Goal: Check status

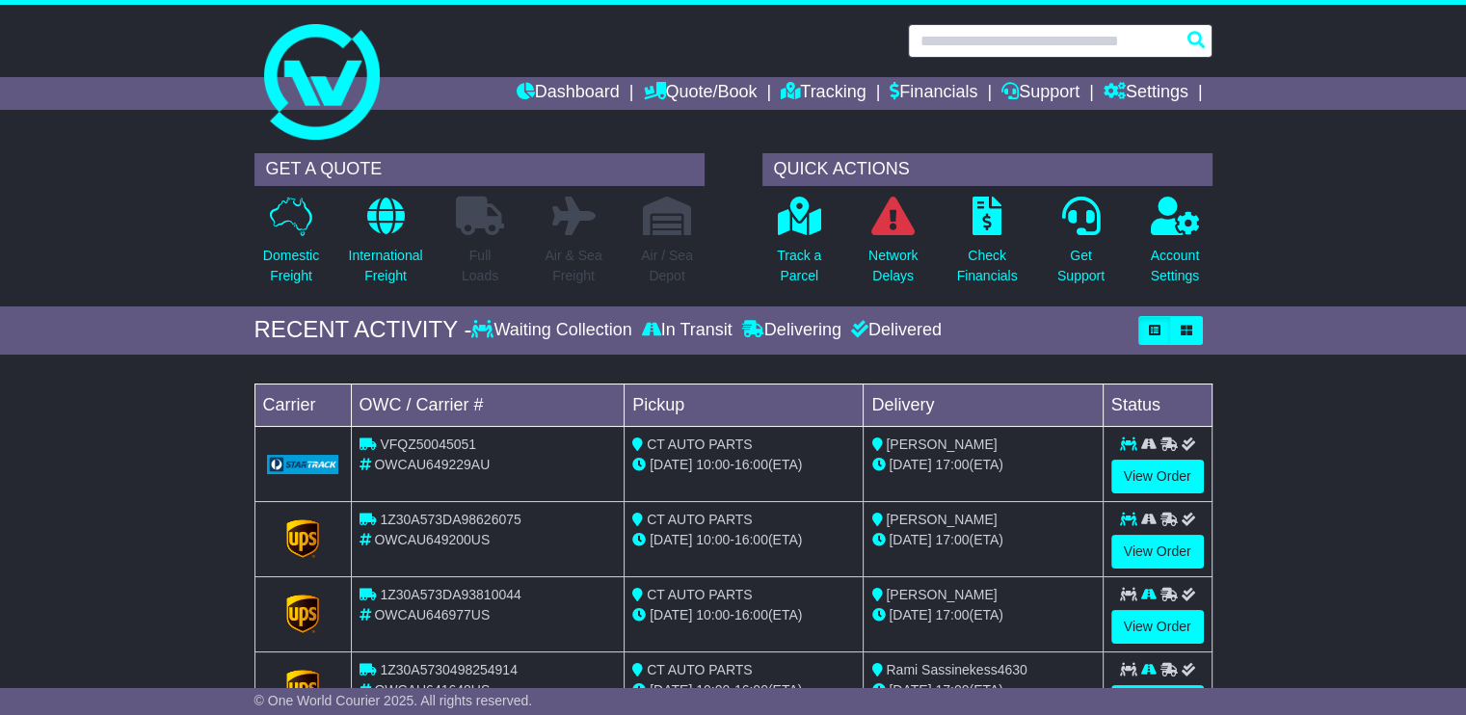
click at [1016, 25] on input "text" at bounding box center [1060, 41] width 305 height 34
paste input "**********"
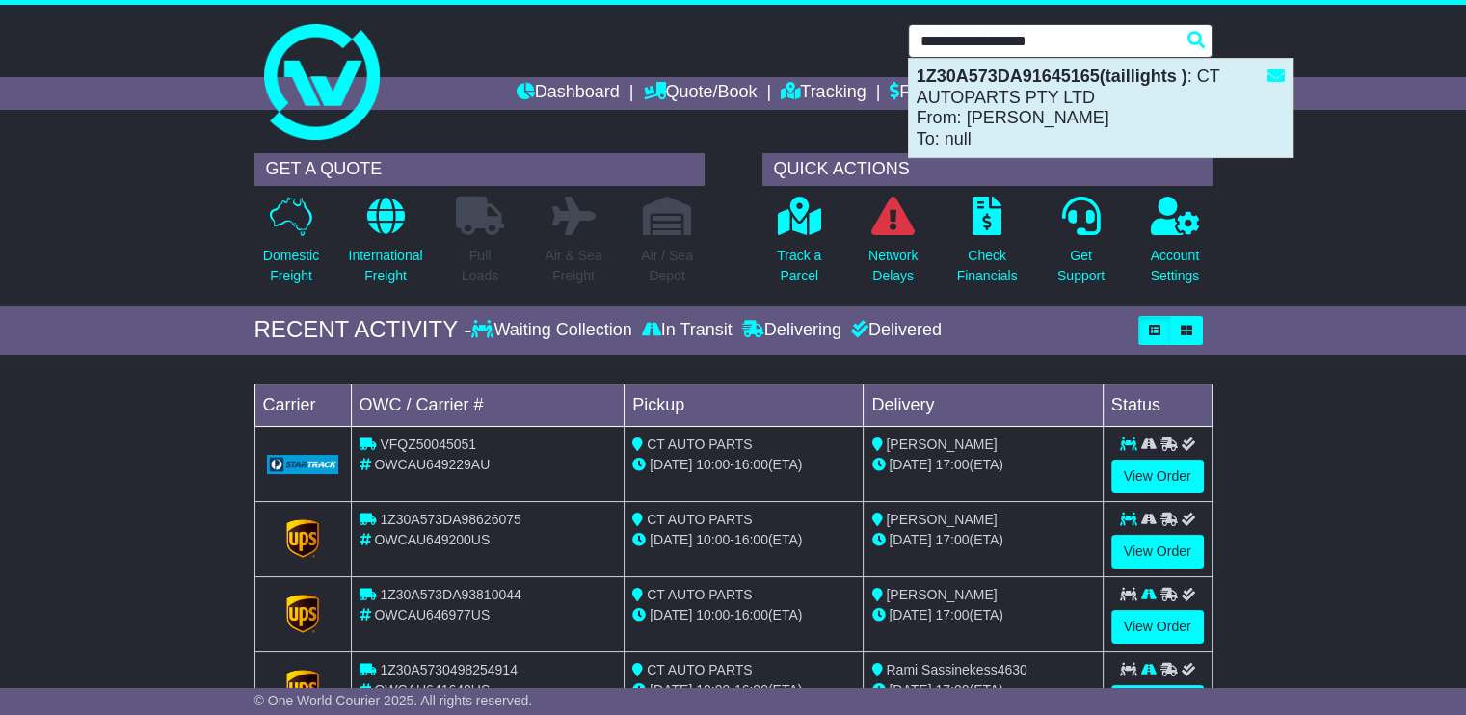
type input "**********"
click at [1094, 97] on div "1Z30A573DA91645165(taillights ) : CT AUTOPARTS PTY LTD From: Matt T To: null" at bounding box center [1101, 108] width 384 height 98
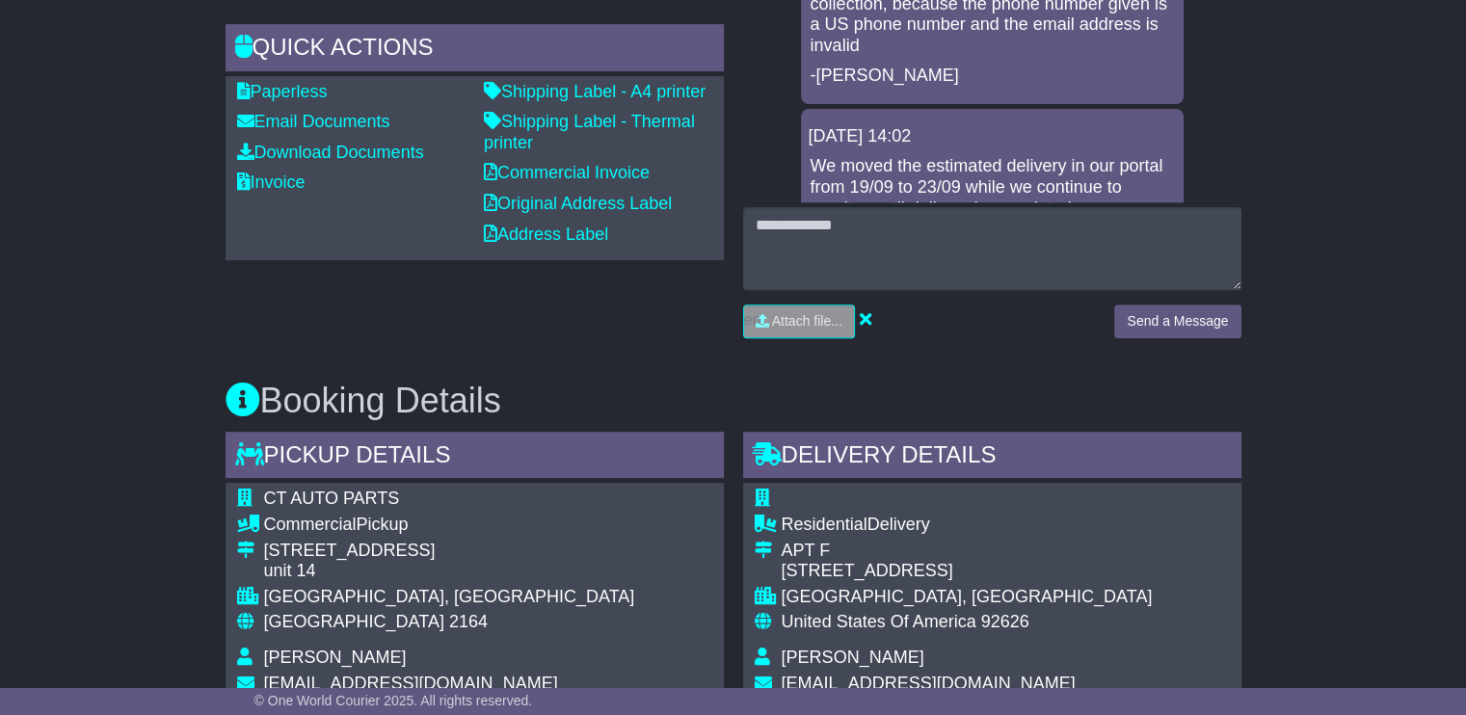
scroll to position [1253, 0]
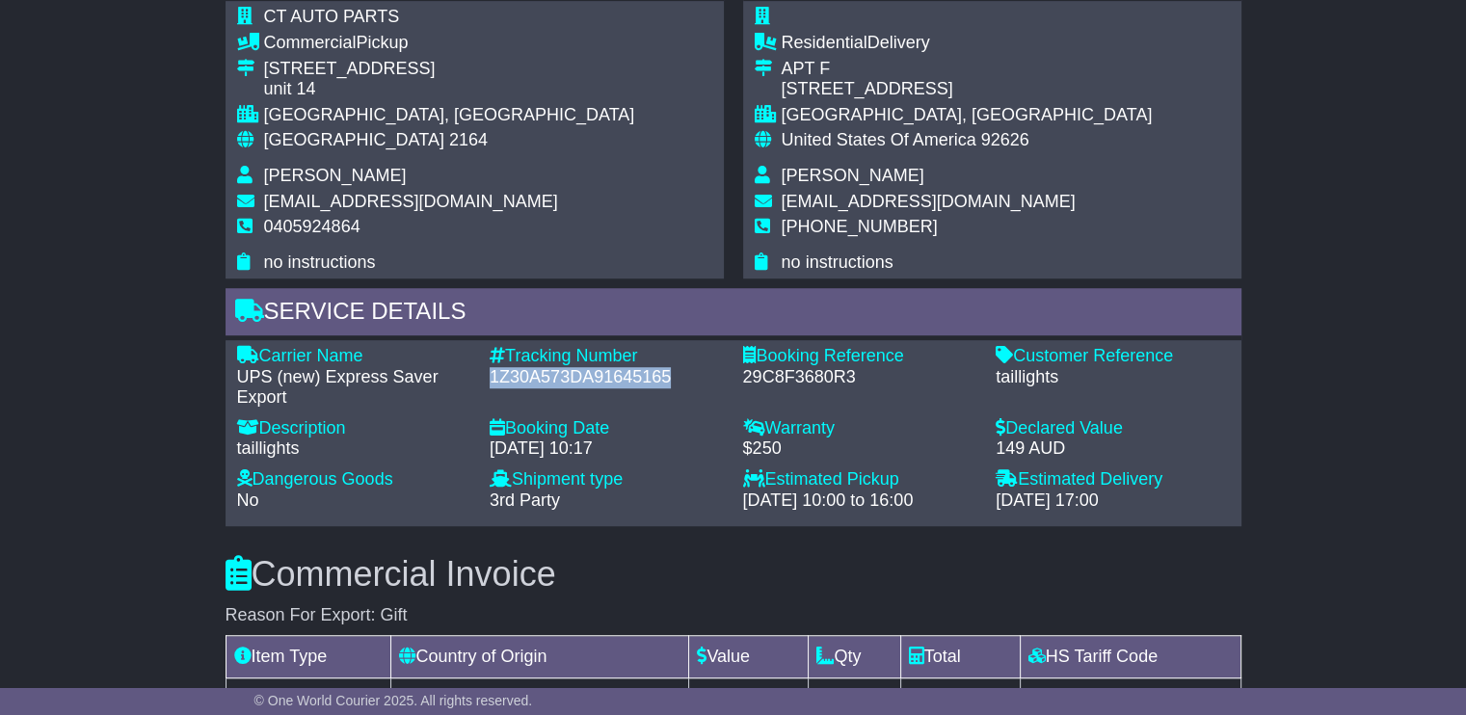
drag, startPoint x: 679, startPoint y: 376, endPoint x: 481, endPoint y: 373, distance: 197.6
click at [481, 373] on div "Tracking Number - 1Z30A573DA91645165" at bounding box center [606, 377] width 253 height 63
copy div "1Z30A573DA91645165"
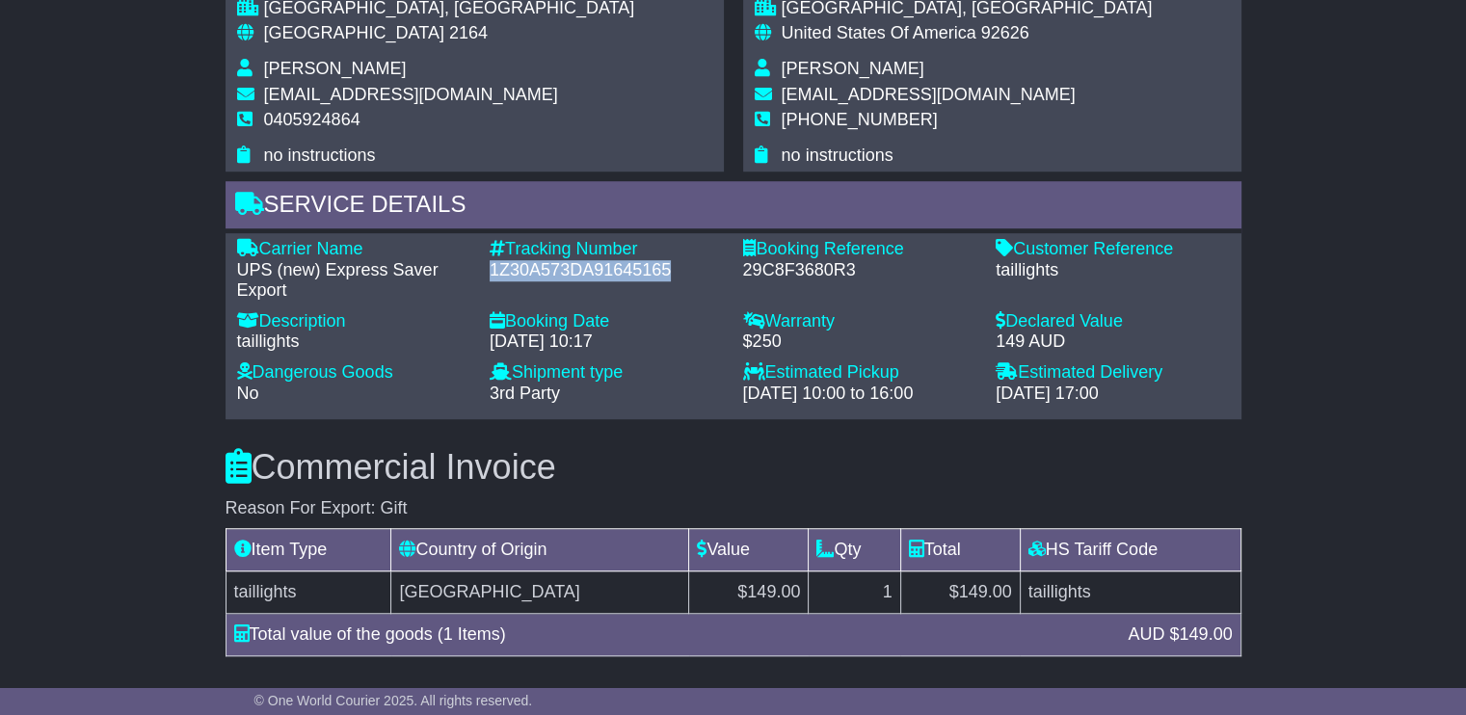
scroll to position [1071, 0]
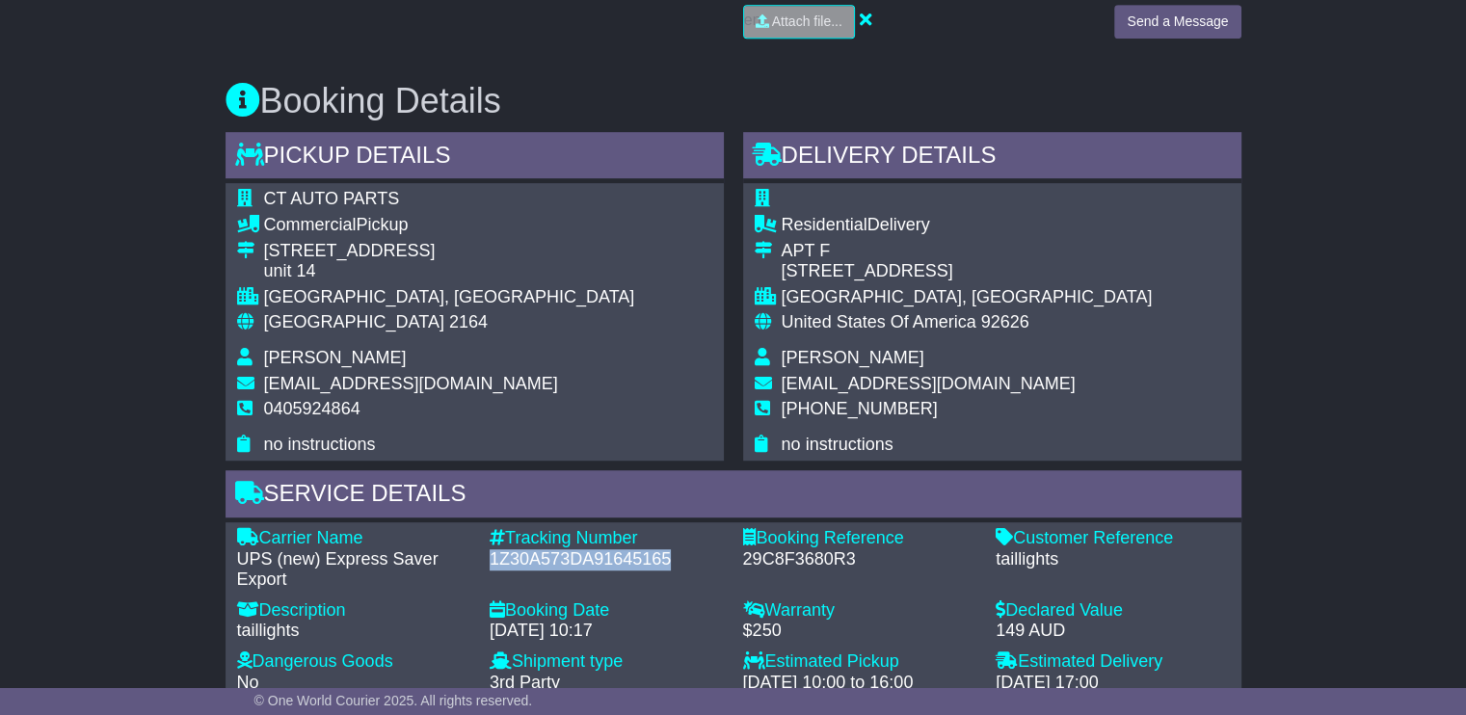
drag, startPoint x: 946, startPoint y: 358, endPoint x: 781, endPoint y: 361, distance: 164.9
click at [782, 361] on td "[PERSON_NAME]" at bounding box center [967, 361] width 371 height 26
copy span "[PERSON_NAME]"
